Goal: Find contact information: Find contact information

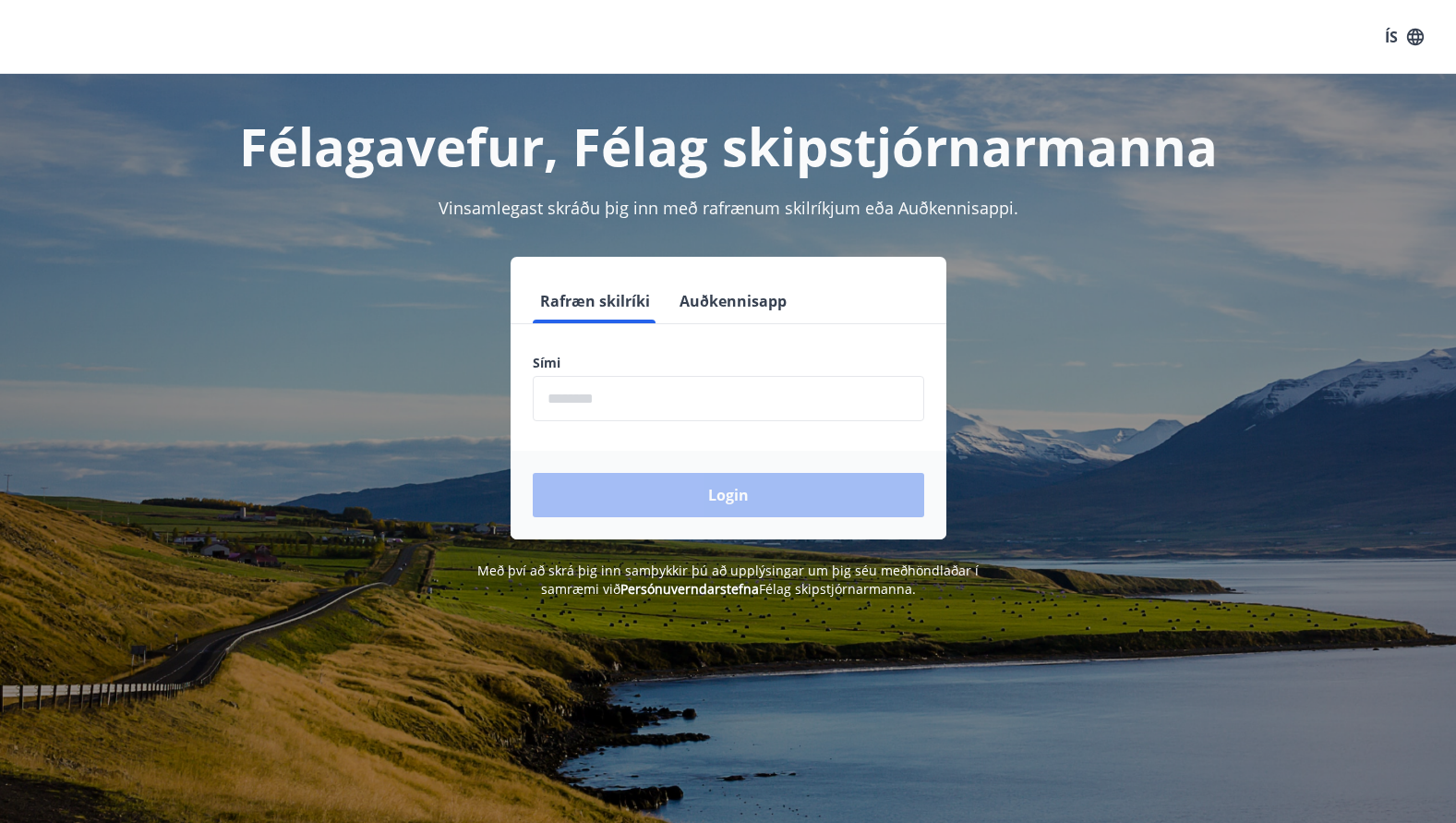
click at [606, 121] on h1 "Félagavefur, Félag skipstjórnarmanna" at bounding box center [729, 146] width 1286 height 70
click at [475, 137] on h1 "Félagavefur, Félag skipstjórnarmanna" at bounding box center [729, 146] width 1286 height 70
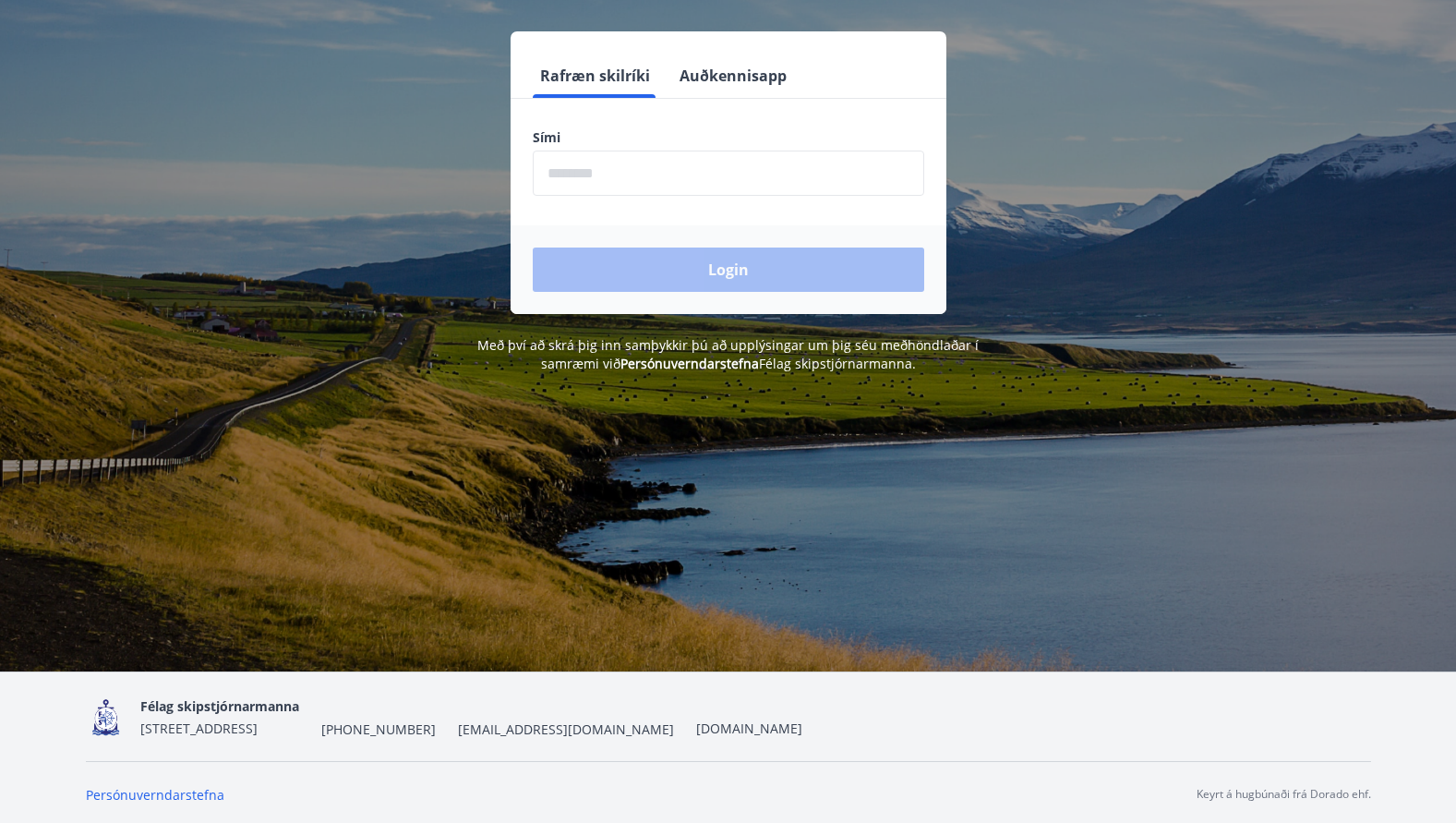
scroll to position [229, 0]
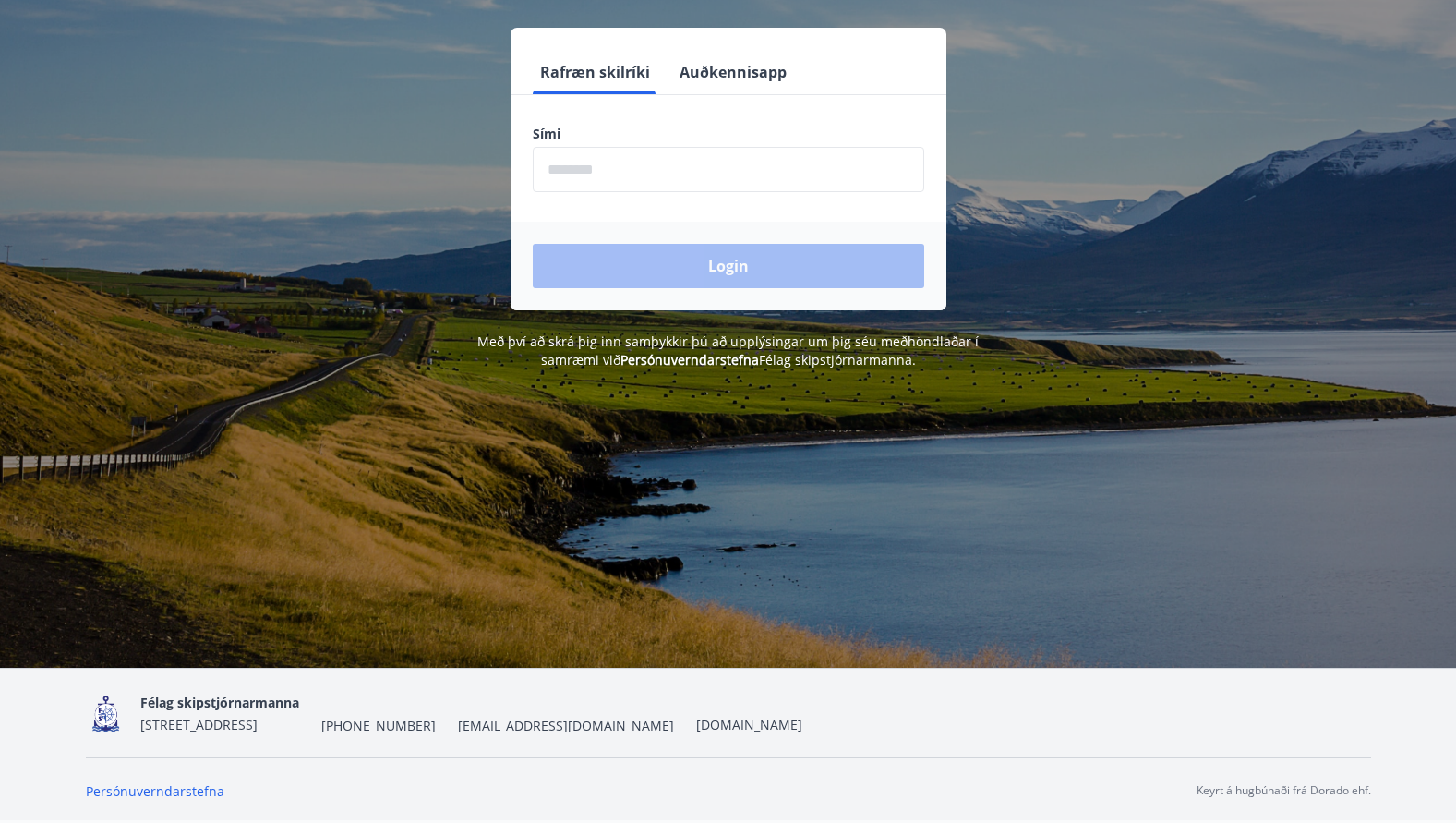
click at [563, 726] on span "[EMAIL_ADDRESS][DOMAIN_NAME]" at bounding box center [565, 727] width 217 height 19
click at [747, 727] on link "[DOMAIN_NAME]" at bounding box center [749, 725] width 106 height 18
